Goal: Communication & Community: Answer question/provide support

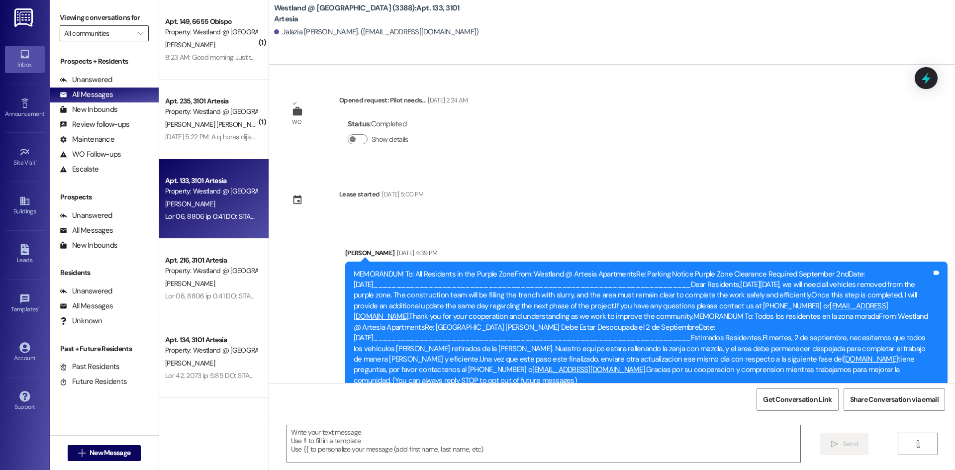
scroll to position [213, 0]
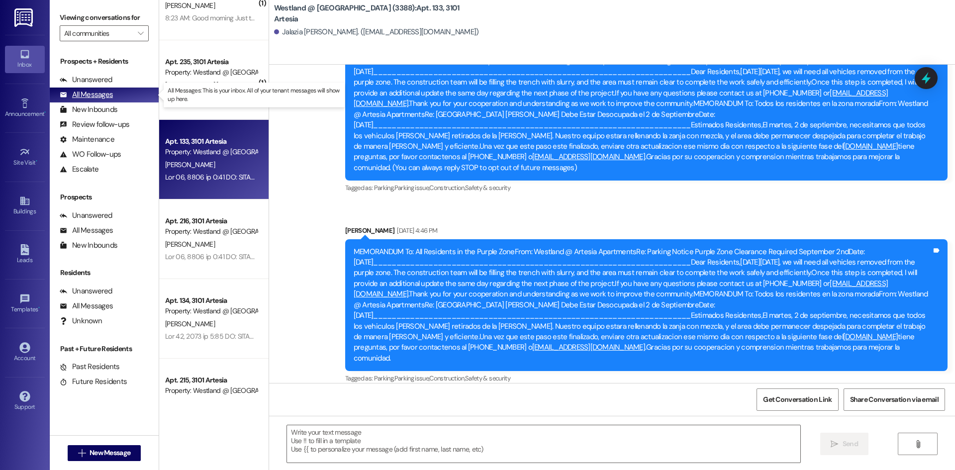
click at [93, 92] on div "All Messages" at bounding box center [86, 95] width 53 height 10
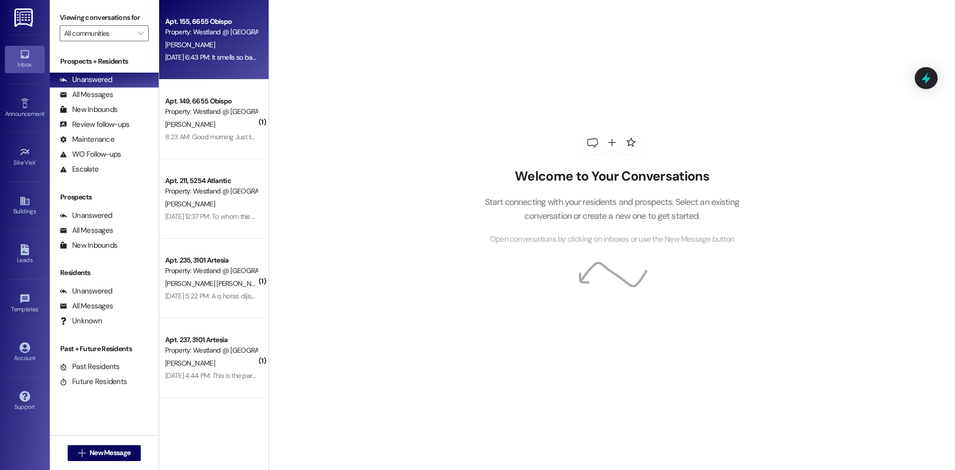
click at [222, 46] on div "T. Woods" at bounding box center [211, 45] width 94 height 12
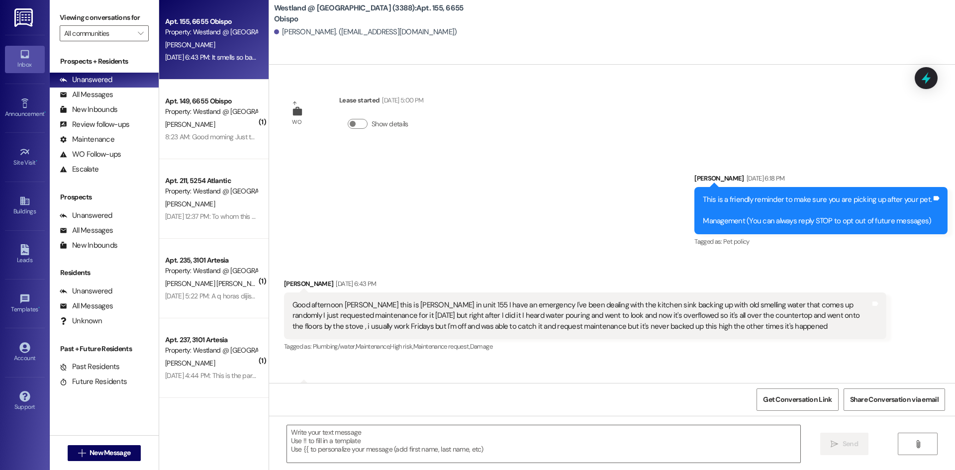
scroll to position [388, 0]
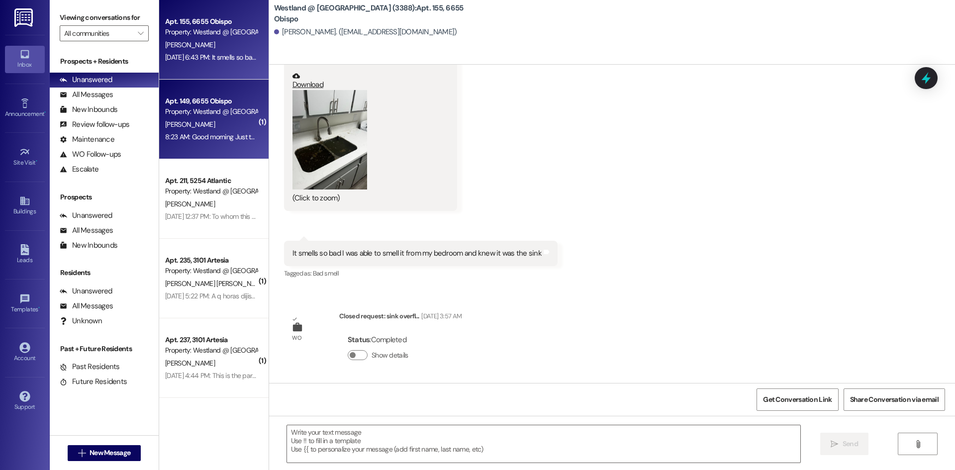
click at [216, 129] on div "[PERSON_NAME]" at bounding box center [211, 124] width 94 height 12
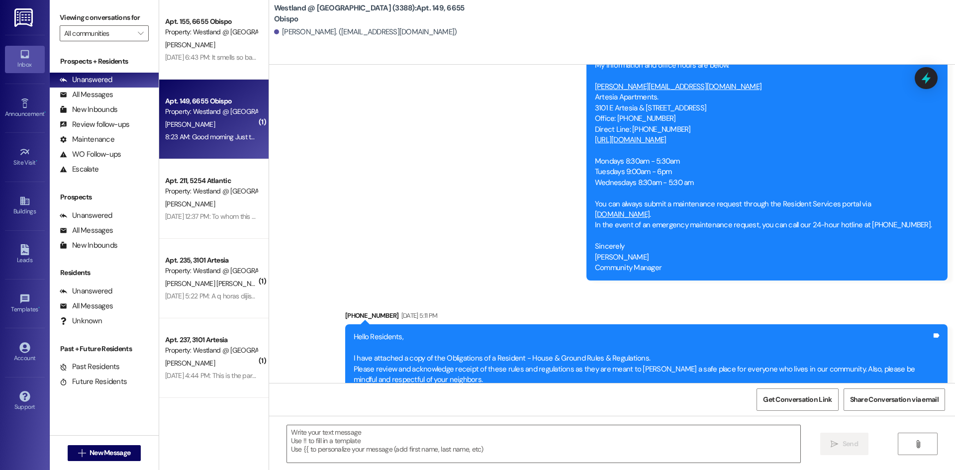
scroll to position [16999, 0]
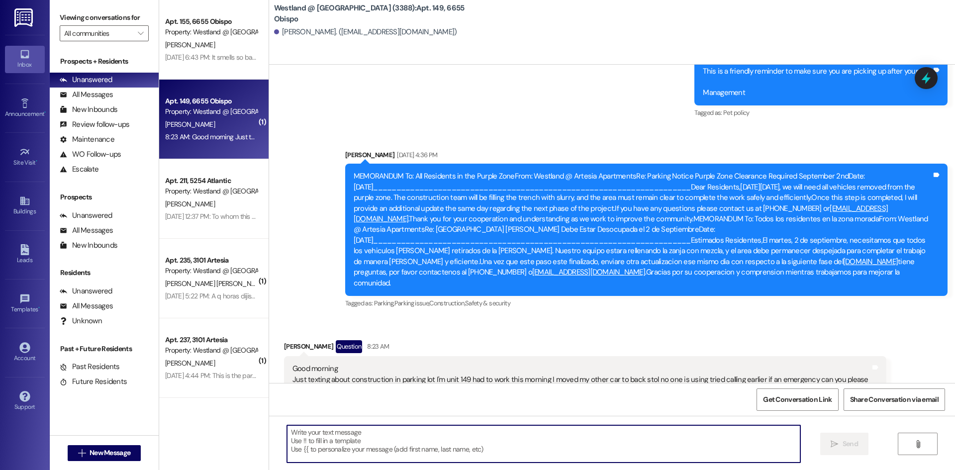
click at [308, 431] on textarea at bounding box center [543, 443] width 513 height 37
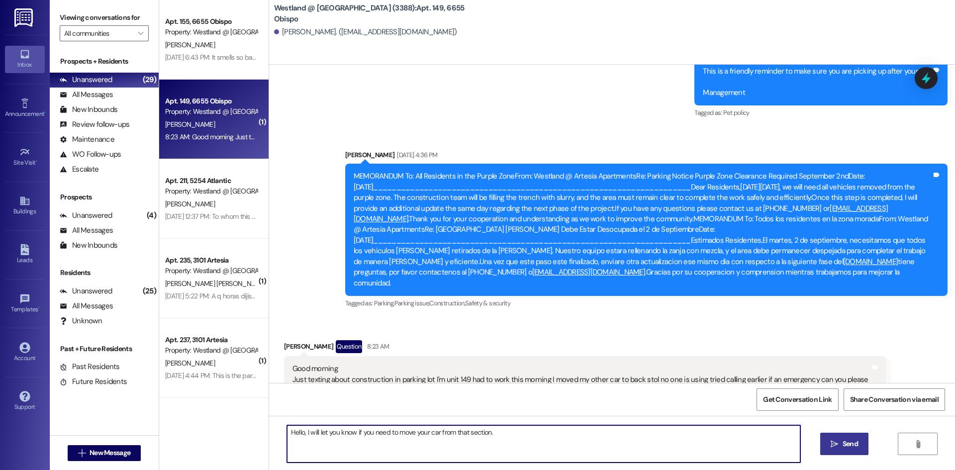
type textarea "Hello, I will let you know if you need to move your car from that section."
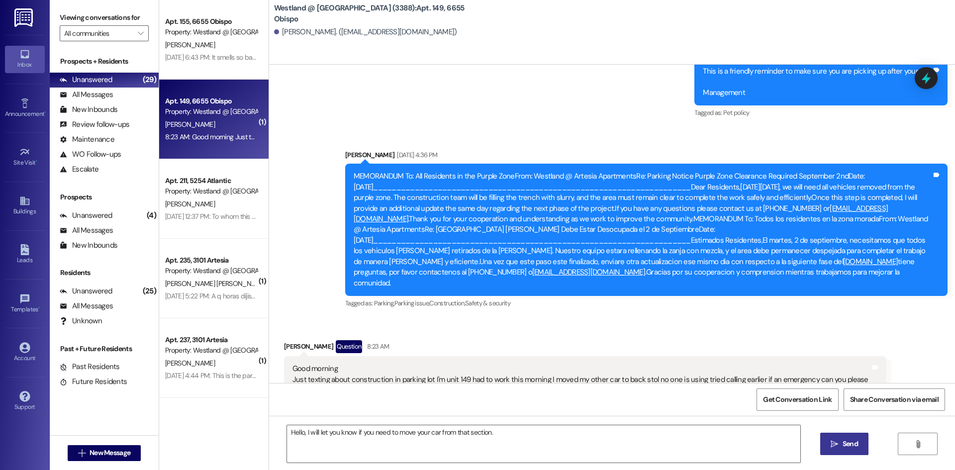
click at [843, 444] on span "Send" at bounding box center [850, 444] width 15 height 10
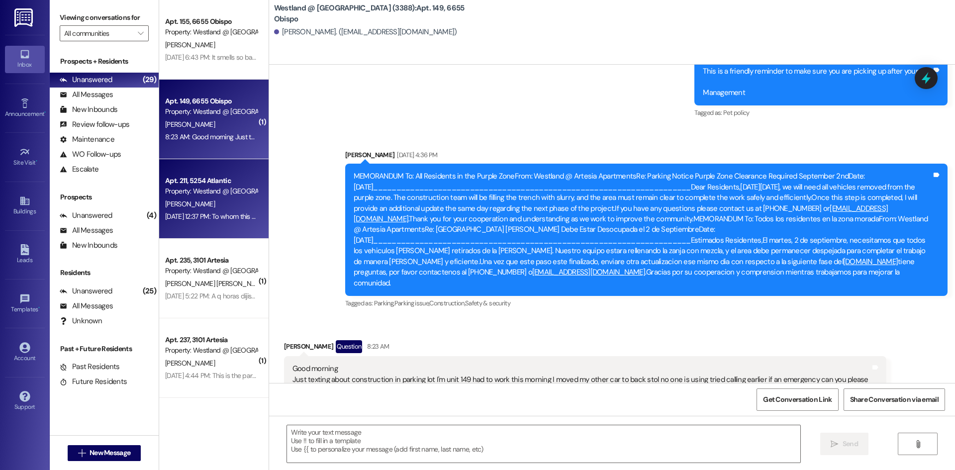
scroll to position [16999, 0]
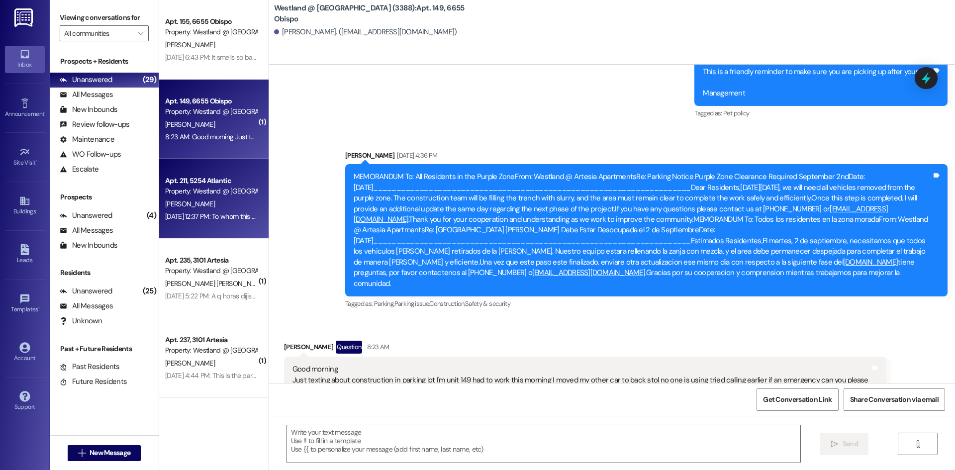
click at [228, 209] on div "A. Sturdivant" at bounding box center [211, 204] width 94 height 12
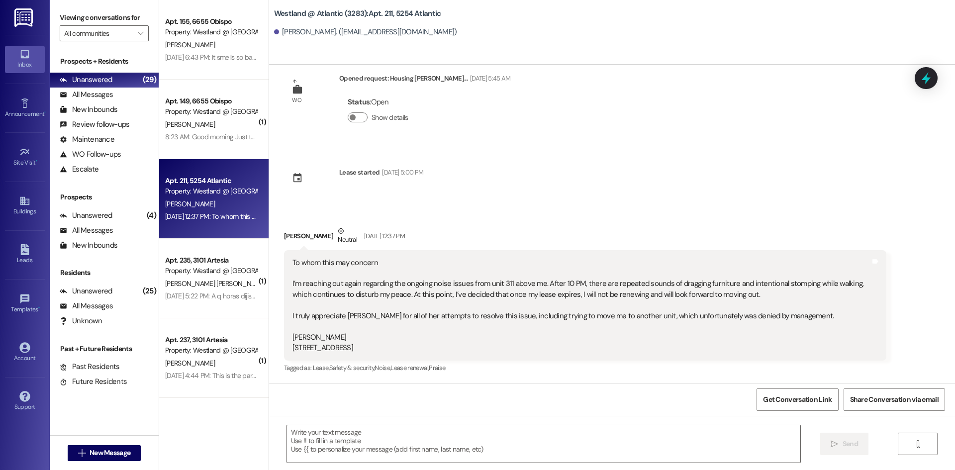
scroll to position [22, 0]
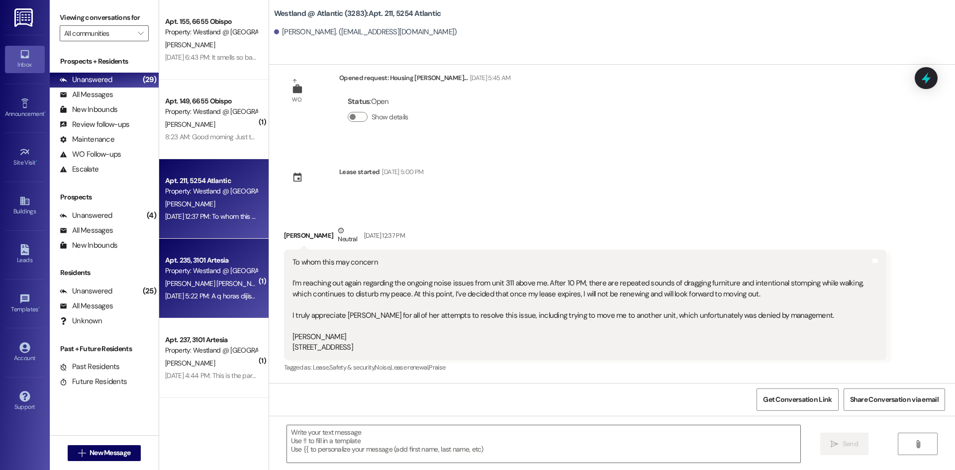
click at [218, 272] on div "Property: Westland @ [GEOGRAPHIC_DATA] (3388)" at bounding box center [211, 271] width 92 height 10
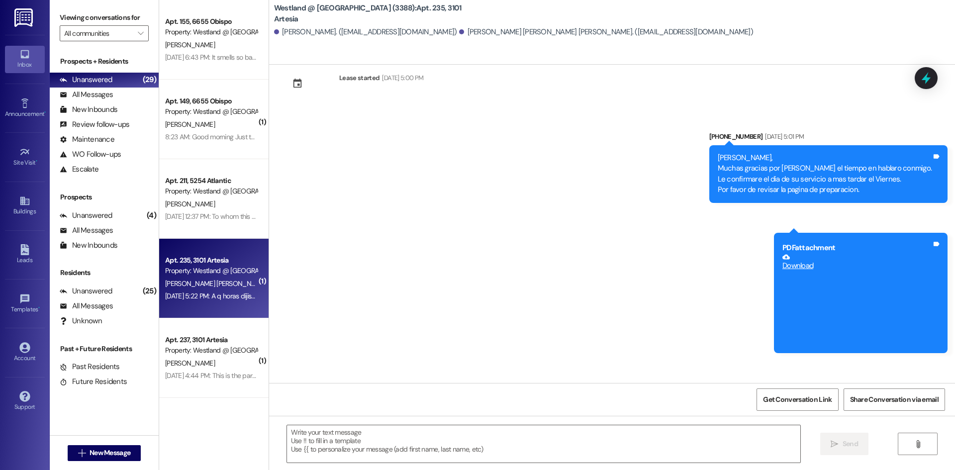
scroll to position [3843, 0]
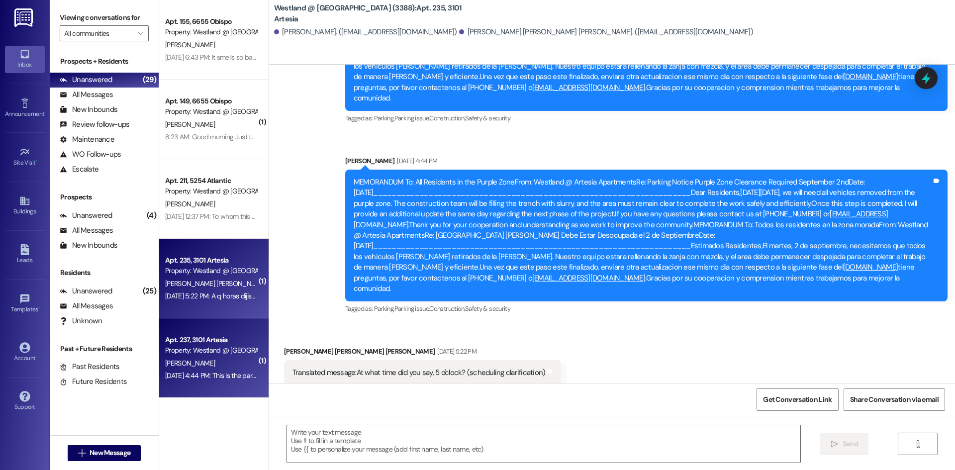
click at [221, 362] on div "A. Baca" at bounding box center [211, 363] width 94 height 12
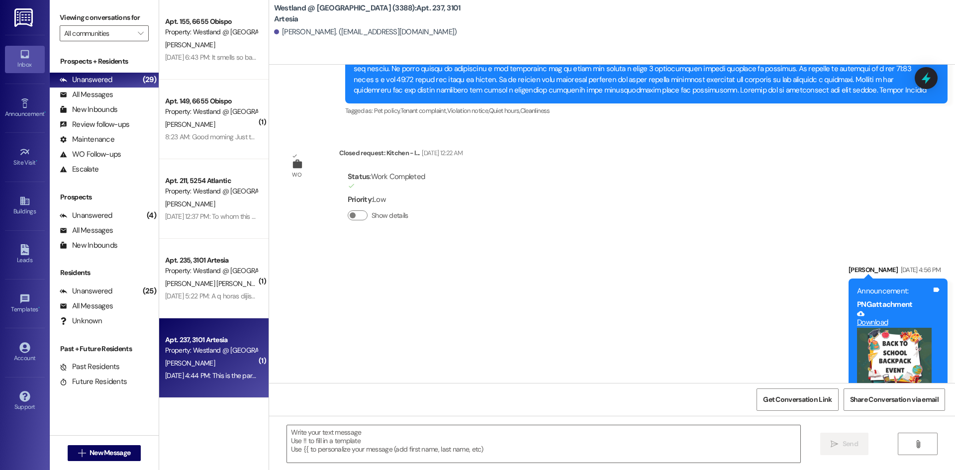
scroll to position [12566, 0]
